Goal: Check status: Check status

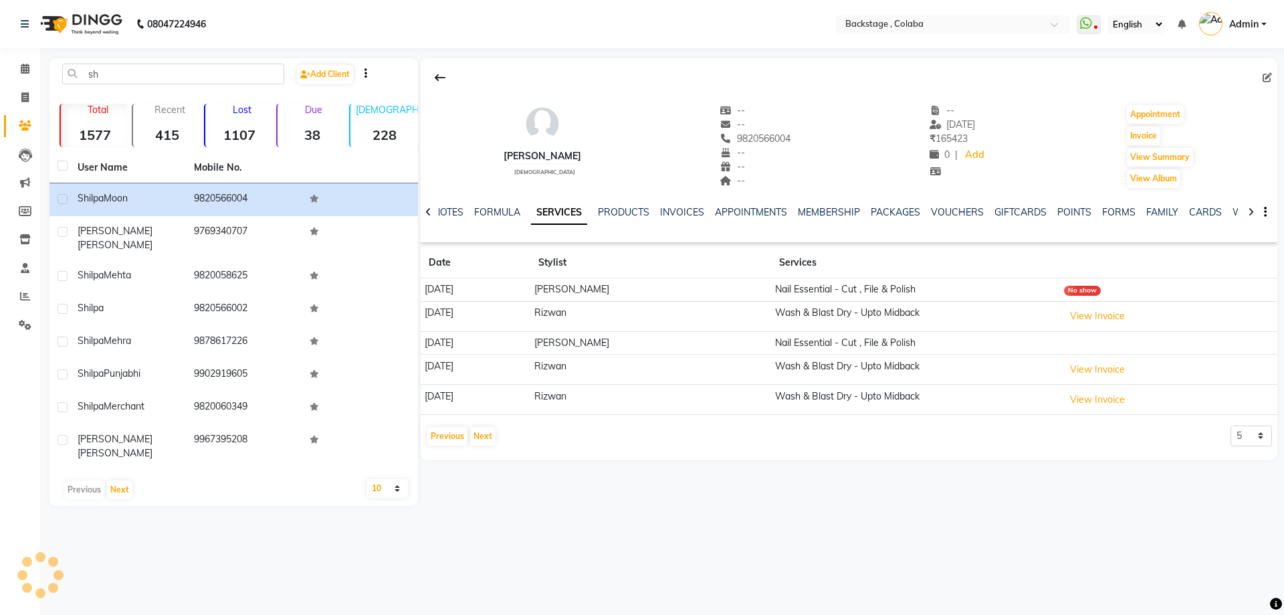
type input "s"
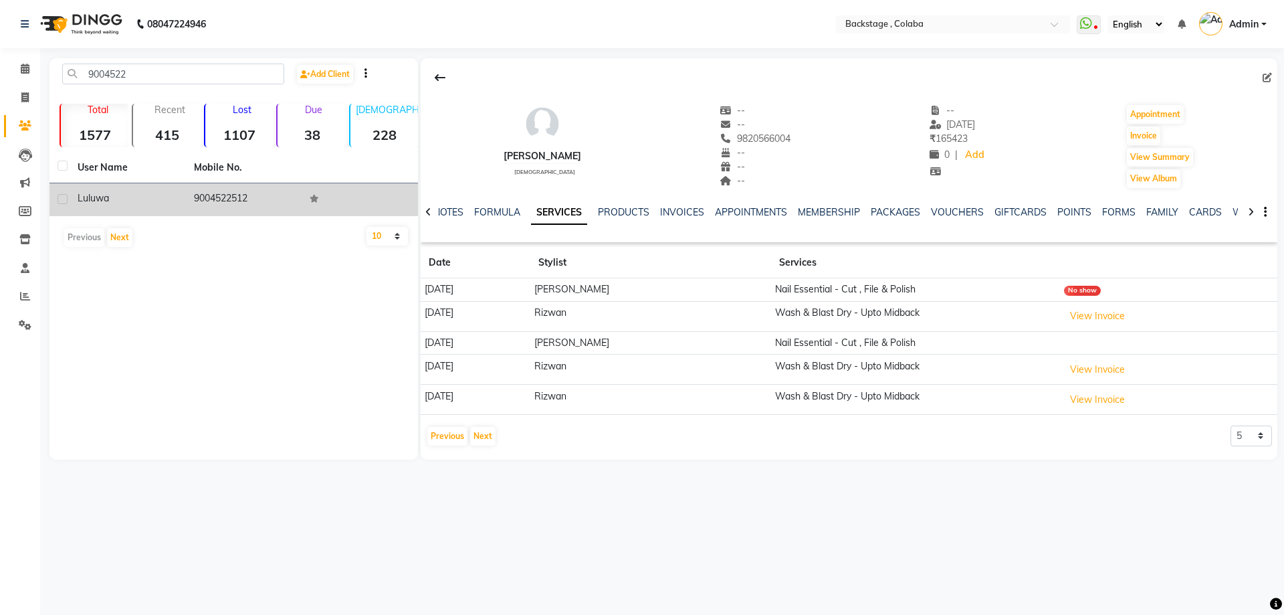
type input "9004522"
click at [298, 202] on td "9004522512" at bounding box center [244, 199] width 116 height 33
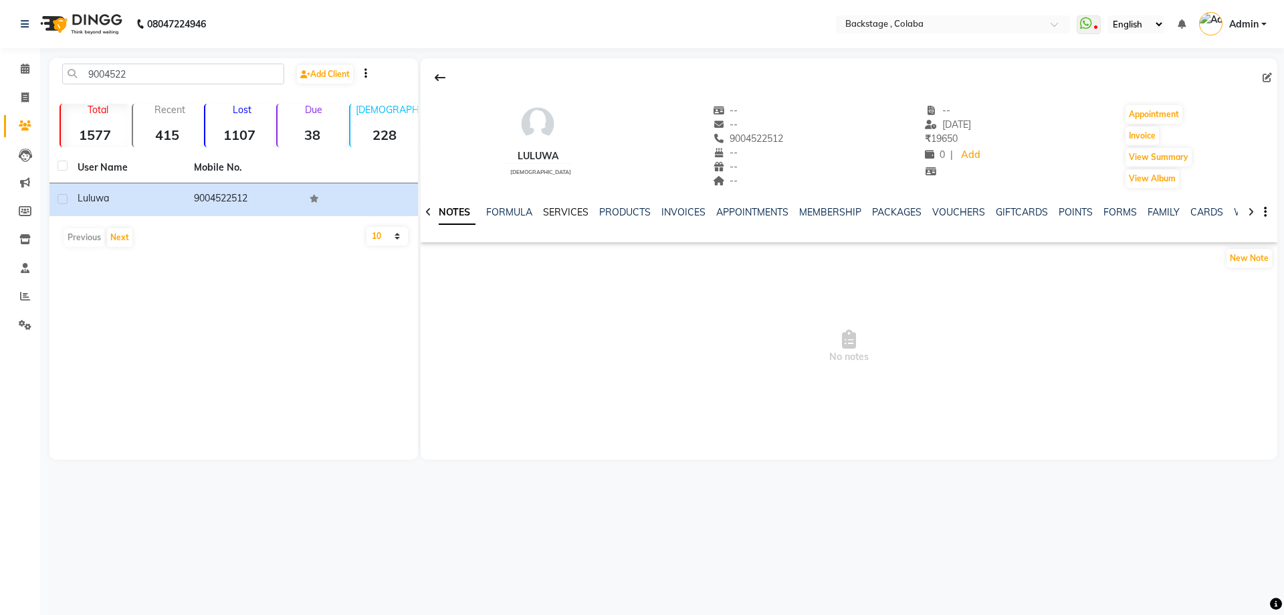
click at [569, 212] on link "SERVICES" at bounding box center [565, 212] width 45 height 12
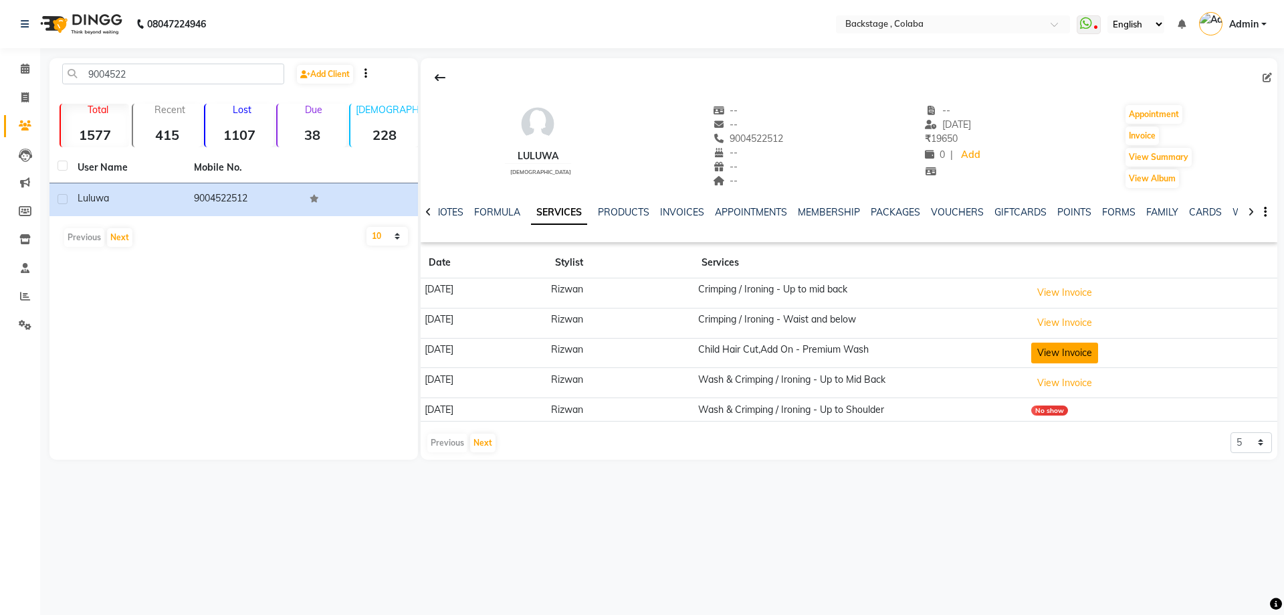
click at [1086, 349] on button "View Invoice" at bounding box center [1064, 352] width 67 height 21
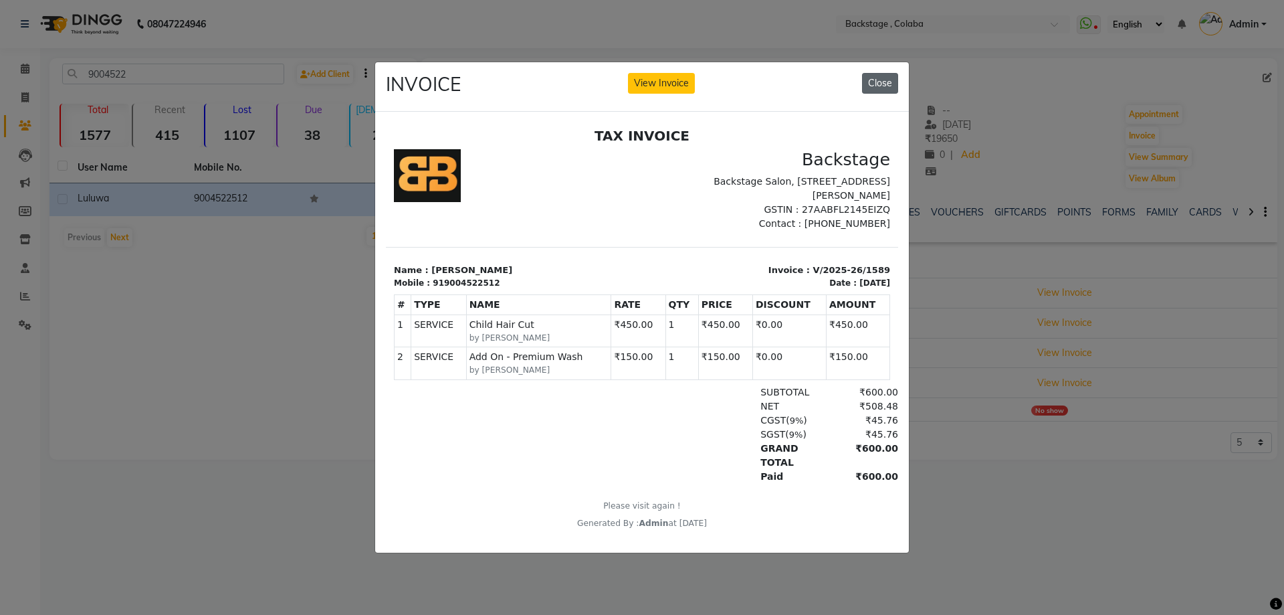
click at [879, 73] on button "Close" at bounding box center [880, 83] width 36 height 21
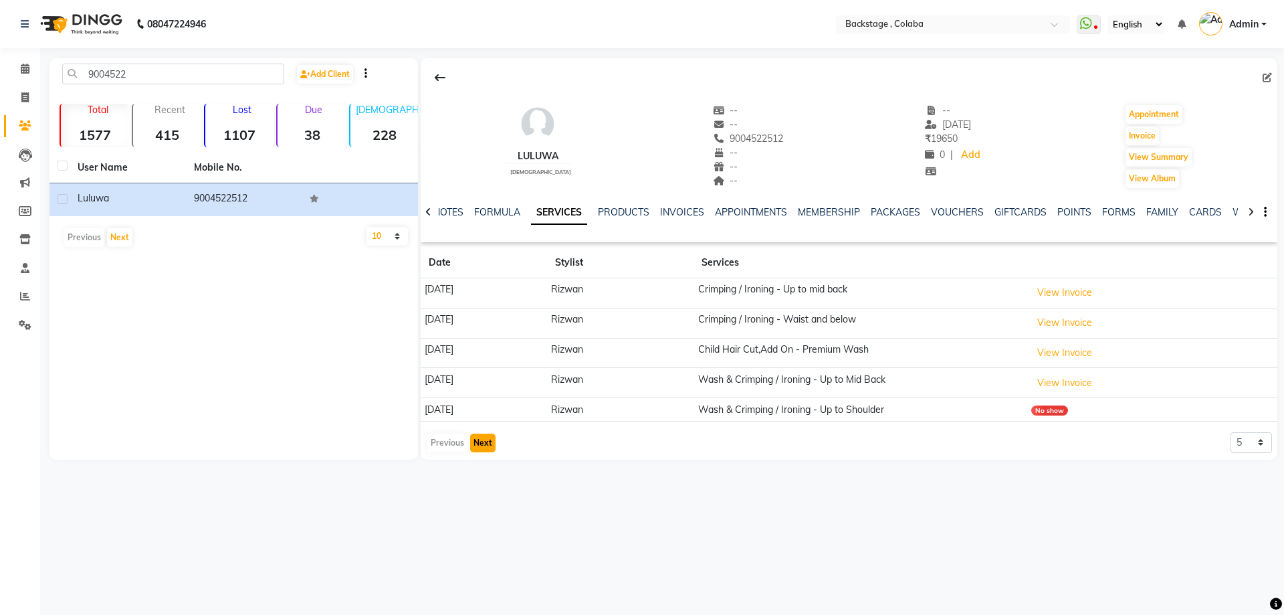
click at [492, 443] on button "Next" at bounding box center [482, 442] width 25 height 19
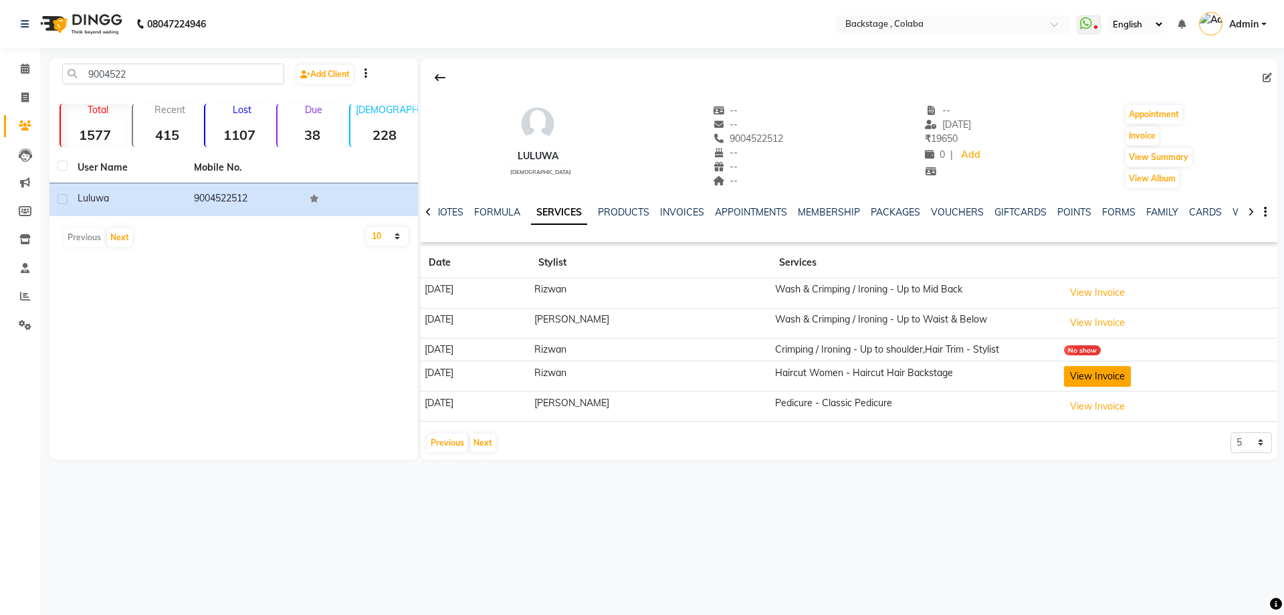
click at [1126, 375] on button "View Invoice" at bounding box center [1097, 376] width 67 height 21
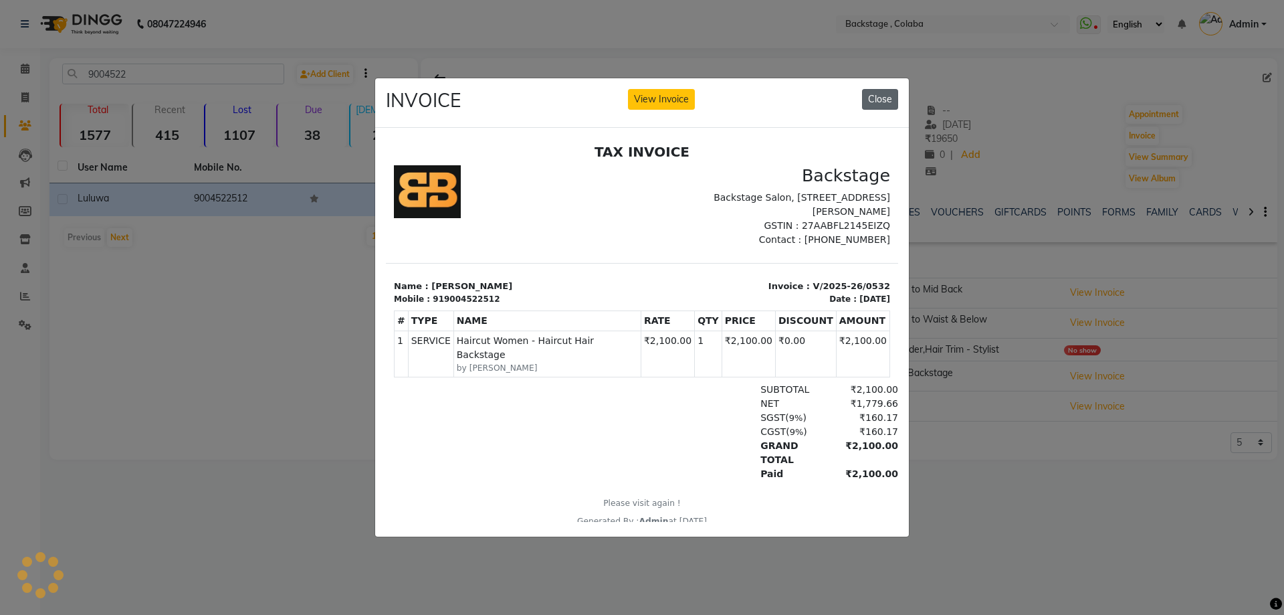
click at [877, 98] on button "Close" at bounding box center [880, 99] width 36 height 21
